Goal: Task Accomplishment & Management: Manage account settings

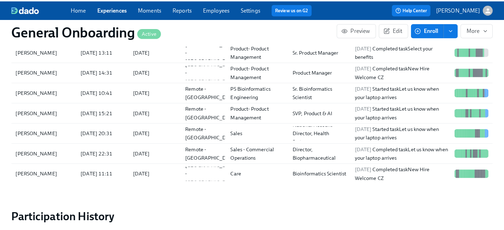
scroll to position [774, 0]
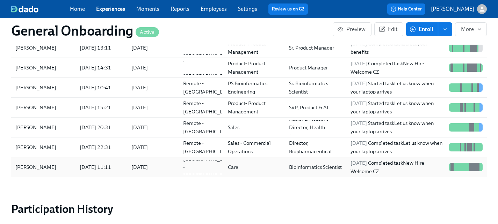
click at [140, 168] on div "[DATE]" at bounding box center [139, 167] width 16 height 8
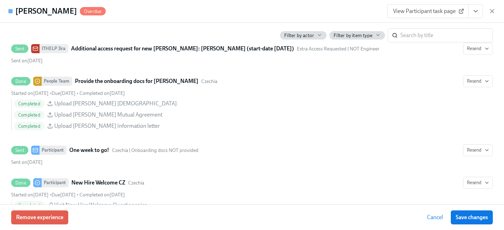
scroll to position [1076, 0]
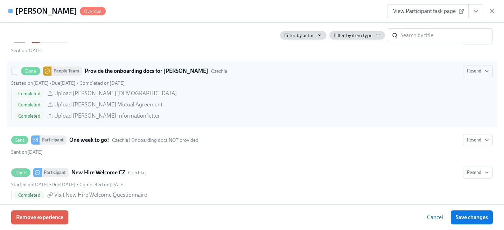
click at [155, 75] on strong "Provide the onboarding docs for [PERSON_NAME]" at bounding box center [146, 71] width 123 height 8
click at [18, 74] on input "Done People Team Provide the onboarding docs for [PERSON_NAME] Czechia Resend S…" at bounding box center [15, 71] width 6 height 6
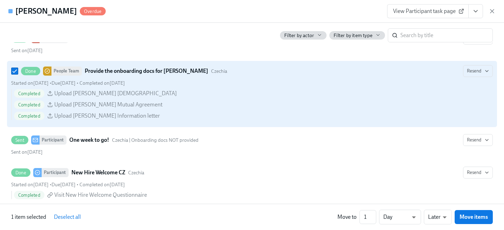
click at [155, 75] on strong "Provide the onboarding docs for [PERSON_NAME]" at bounding box center [146, 71] width 123 height 8
click at [18, 74] on input "Done People Team Provide the onboarding docs for [PERSON_NAME] Czechia Resend S…" at bounding box center [15, 71] width 6 height 6
checkbox input "false"
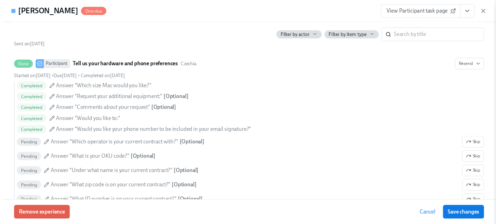
scroll to position [0, 0]
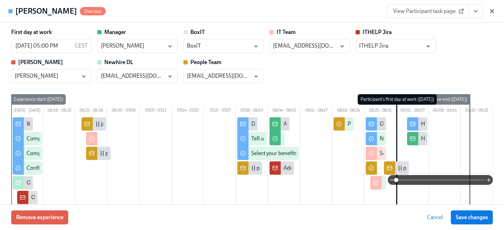
click at [492, 13] on icon "button" at bounding box center [491, 11] width 7 height 7
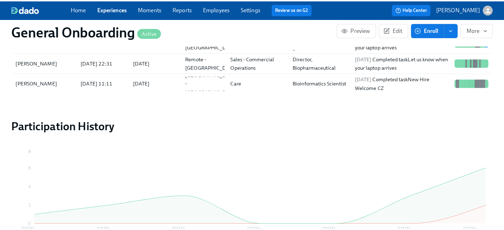
scroll to position [859, 0]
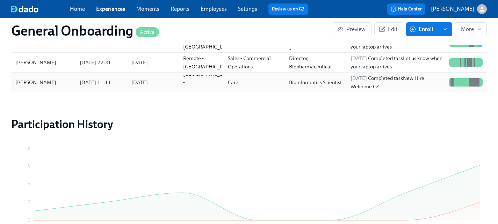
click at [306, 86] on div "Bioinformatics Scientist" at bounding box center [315, 82] width 58 height 8
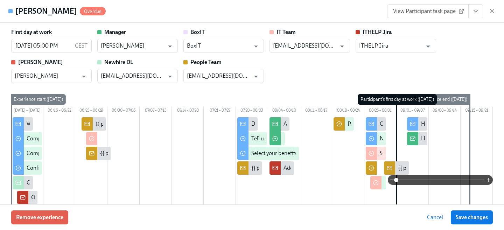
click at [450, 12] on span "View Participant task page" at bounding box center [428, 11] width 70 height 7
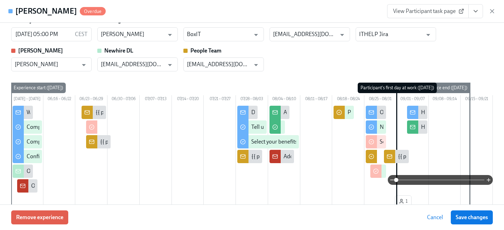
scroll to position [20, 0]
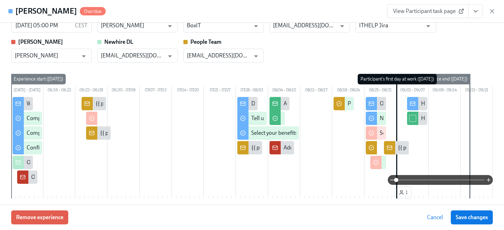
click at [409, 121] on input "checkbox" at bounding box center [412, 118] width 6 height 6
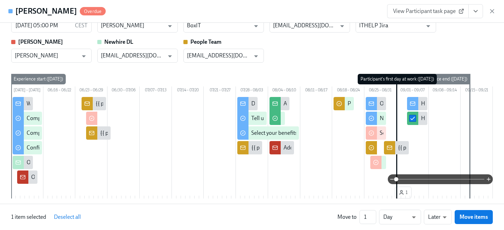
click at [409, 121] on input "checkbox" at bounding box center [412, 118] width 6 height 6
checkbox input "false"
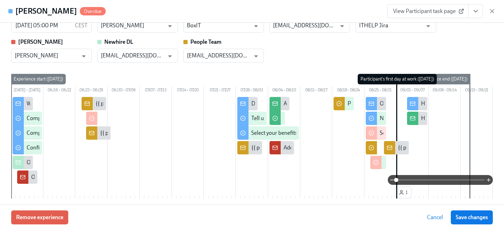
click at [379, 107] on div "One week to go!" at bounding box center [398, 104] width 39 height 8
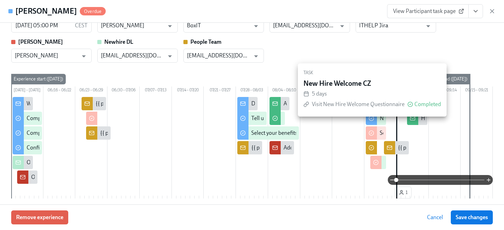
click at [378, 125] on div "New Hire Welcome CZ" at bounding box center [375, 118] width 20 height 13
click at [379, 122] on div "New Hire Welcome CZ" at bounding box center [406, 118] width 54 height 8
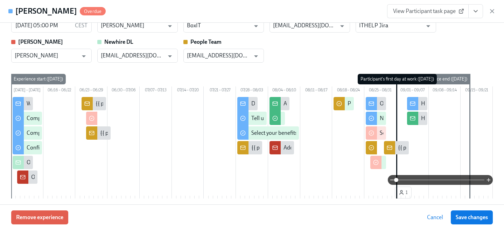
click at [473, 13] on icon "View task page" at bounding box center [475, 11] width 7 height 7
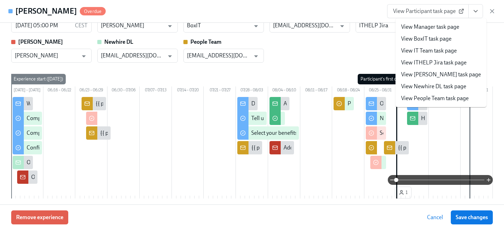
click at [433, 95] on link "View People Team task page" at bounding box center [434, 98] width 67 height 8
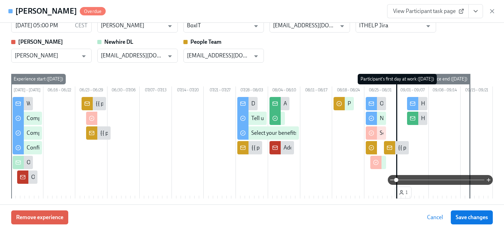
scroll to position [859, 0]
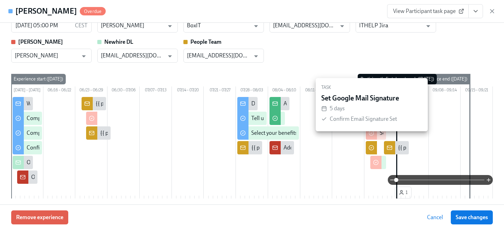
click at [379, 137] on div "Set Google Mail Signature" at bounding box center [410, 133] width 62 height 8
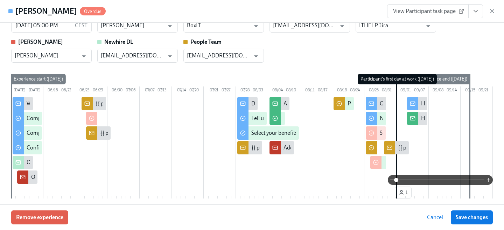
click at [379, 107] on div "One week to go!" at bounding box center [398, 104] width 39 height 8
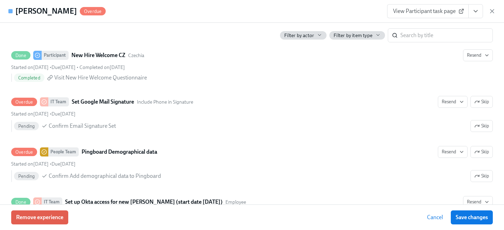
scroll to position [1194, 0]
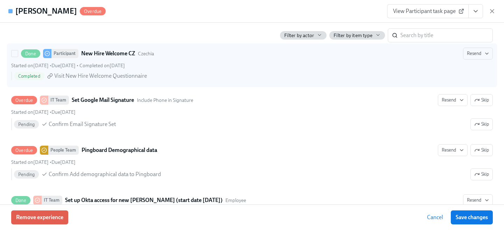
click at [93, 80] on span "Visit New Hire Welcome Questionnaire" at bounding box center [100, 76] width 93 height 8
click at [18, 57] on input "Done Participant New Hire Welcome CZ Czechia Resend Started on [DATE] • Due [DA…" at bounding box center [15, 53] width 6 height 6
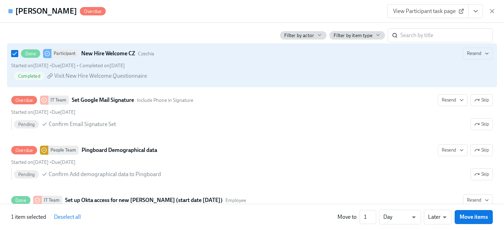
click at [93, 80] on span "Visit New Hire Welcome Questionnaire" at bounding box center [100, 76] width 93 height 8
click at [18, 57] on input "Done Participant New Hire Welcome CZ Czechia Resend Started on [DATE] • Due [DA…" at bounding box center [15, 53] width 6 height 6
checkbox input "false"
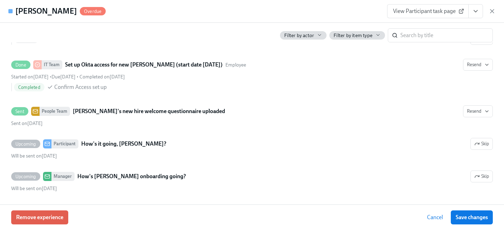
scroll to position [1337, 0]
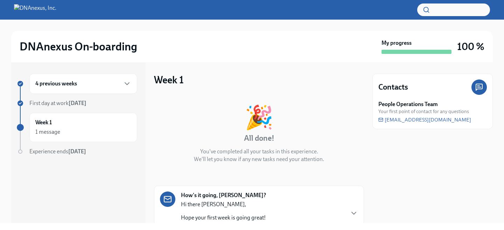
scroll to position [40, 0]
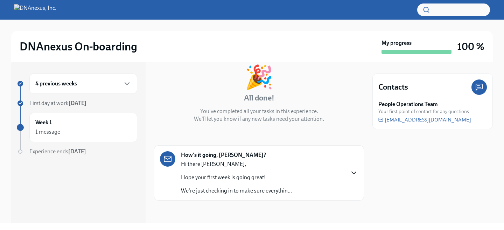
click at [349, 170] on icon "button" at bounding box center [353, 173] width 8 height 8
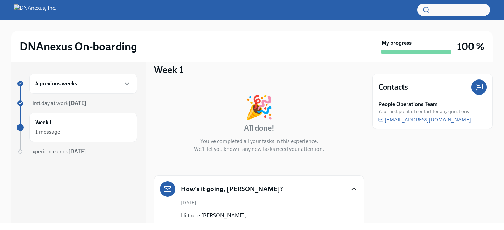
scroll to position [7, 0]
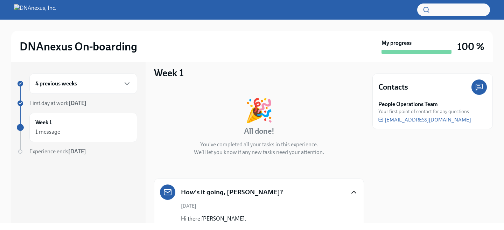
click at [133, 86] on div "4 previous weeks" at bounding box center [83, 83] width 108 height 20
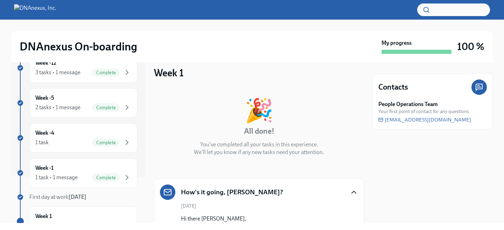
scroll to position [100, 0]
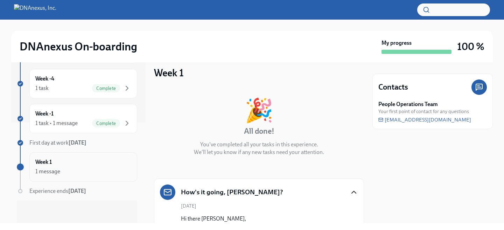
click at [81, 169] on div "1 message" at bounding box center [83, 171] width 96 height 8
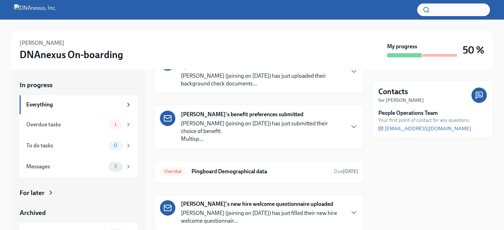
scroll to position [61, 0]
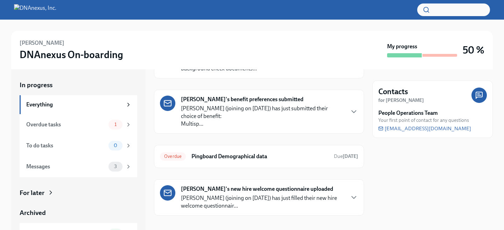
click at [331, 194] on p "Sarka Chytilova (joining on September 1st, 2025) has just filled their new hire…" at bounding box center [262, 201] width 163 height 15
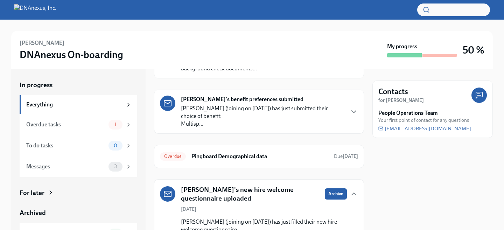
scroll to position [85, 0]
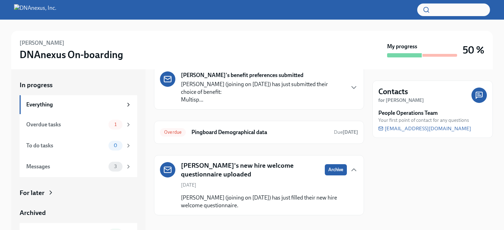
click at [40, 210] on div "Archived" at bounding box center [78, 212] width 117 height 9
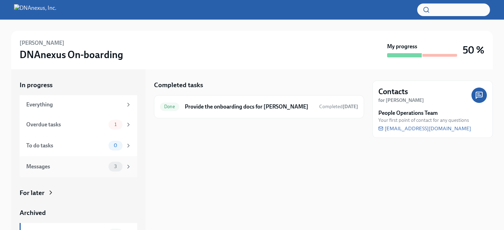
click at [125, 165] on icon at bounding box center [128, 166] width 6 height 6
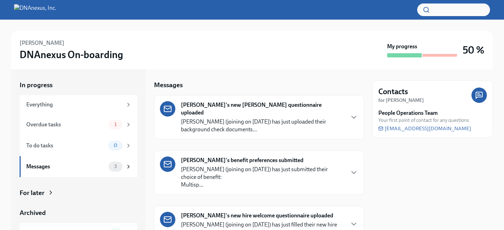
scroll to position [27, 0]
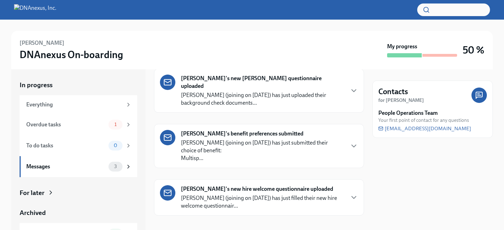
click at [324, 195] on p "Sarka Chytilova (joining on September 1st, 2025) has just filled their new hire…" at bounding box center [262, 201] width 163 height 15
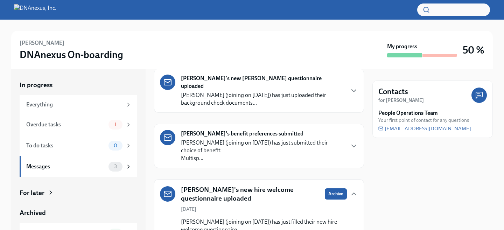
scroll to position [51, 0]
